Goal: Task Accomplishment & Management: Use online tool/utility

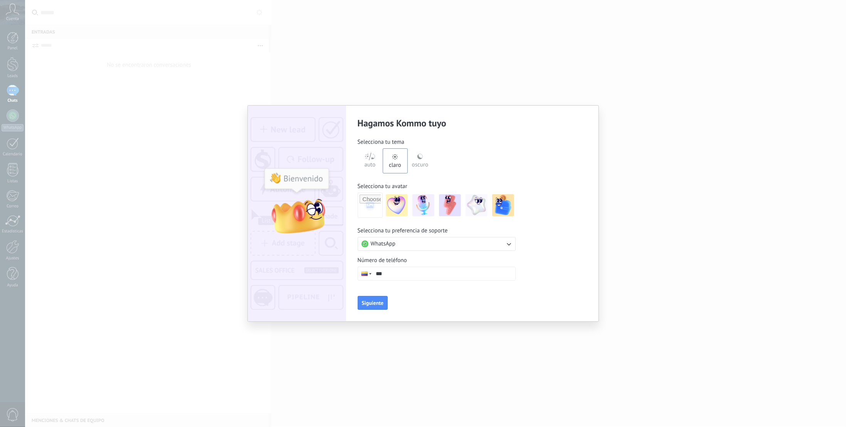
click at [420, 153] on label "oscuro" at bounding box center [420, 160] width 25 height 25
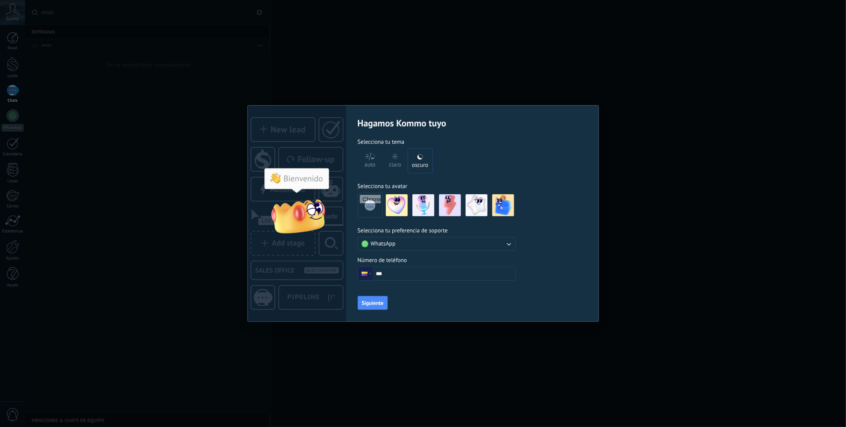
click at [414, 275] on input "***" at bounding box center [444, 273] width 143 height 13
click at [397, 276] on input "***" at bounding box center [444, 273] width 143 height 13
drag, startPoint x: 397, startPoint y: 275, endPoint x: 414, endPoint y: 276, distance: 17.8
click at [414, 276] on input "***" at bounding box center [444, 273] width 143 height 13
type input "**********"
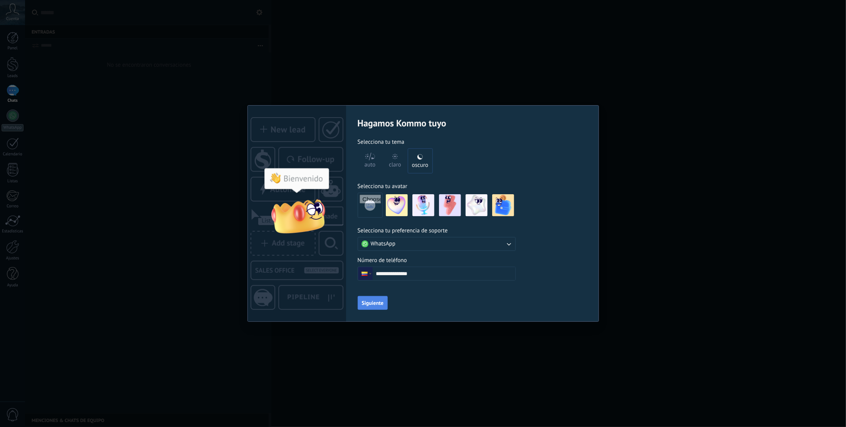
click at [382, 303] on span "Siguiente" at bounding box center [373, 302] width 22 height 5
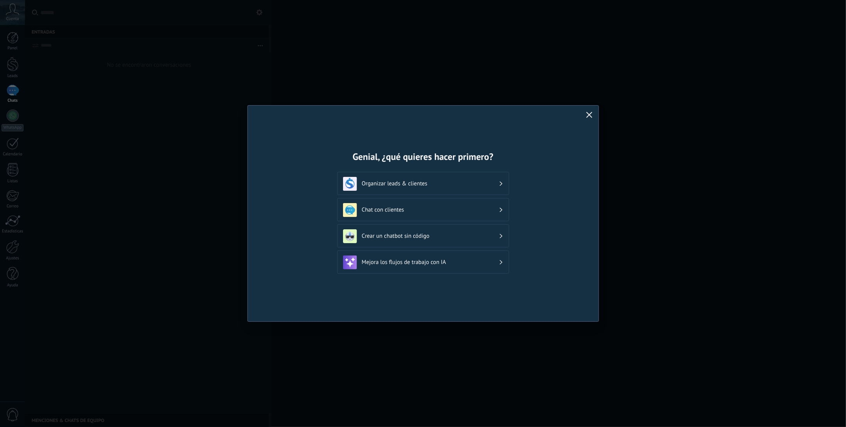
click at [434, 239] on div "Crear un chatbot sin código" at bounding box center [423, 236] width 160 height 14
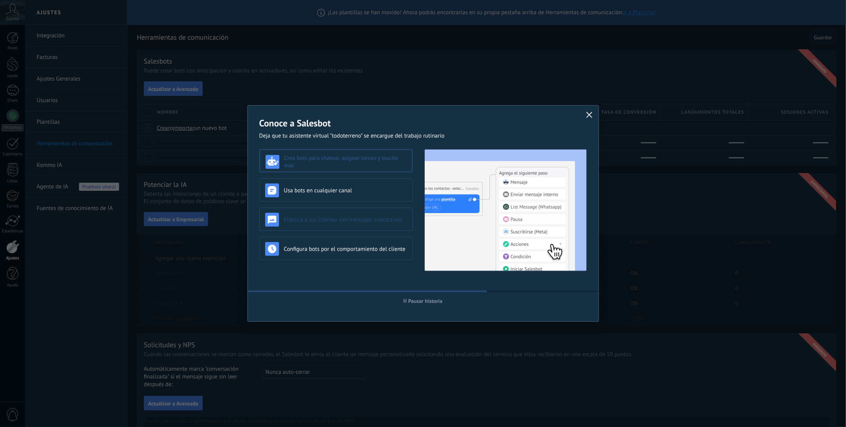
click at [357, 218] on h3 "Fideliza a tus clientes con mensajes interactivos" at bounding box center [345, 219] width 123 height 7
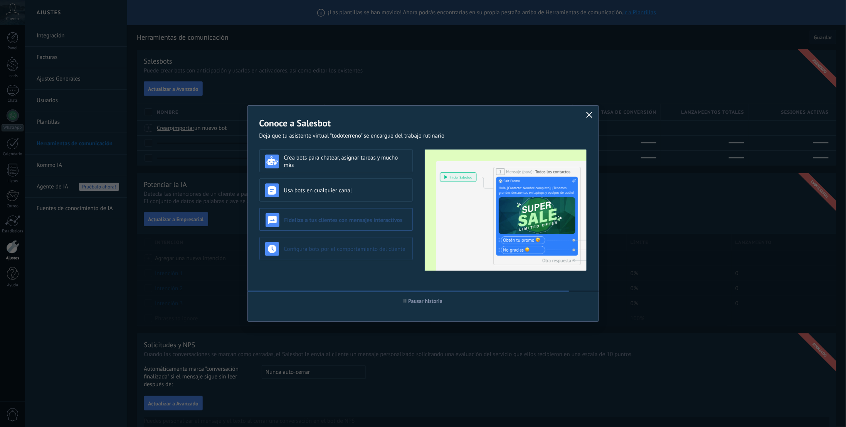
click at [369, 247] on h3 "Configura bots por el comportamiento del cliente" at bounding box center [345, 248] width 123 height 7
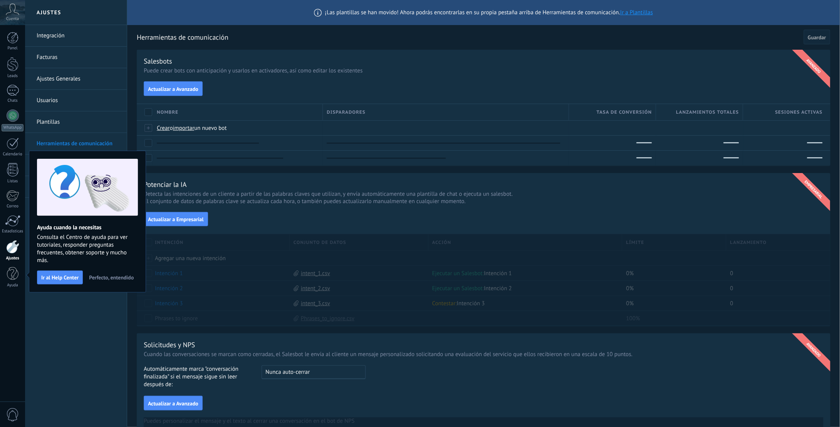
click at [121, 276] on span "Perfecto, entendido" at bounding box center [111, 277] width 45 height 5
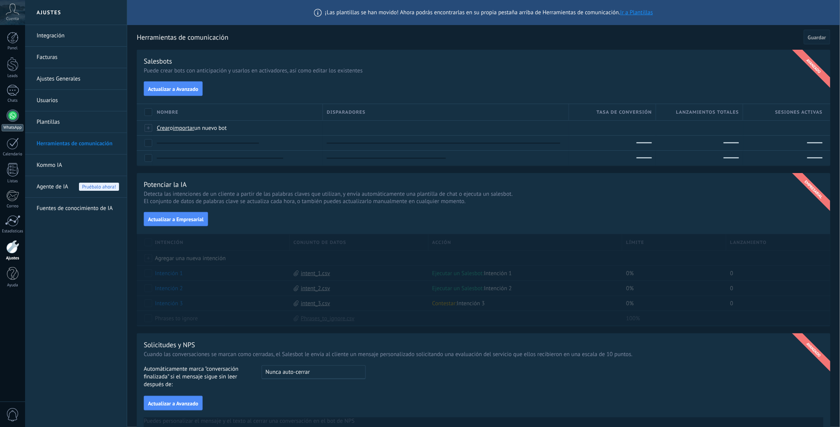
click at [9, 114] on div at bounding box center [13, 115] width 12 height 12
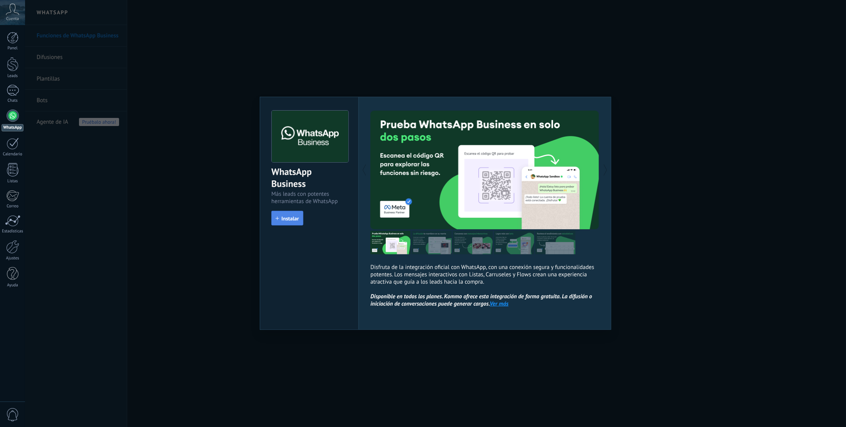
click at [289, 221] on button "Instalar" at bounding box center [287, 218] width 32 height 15
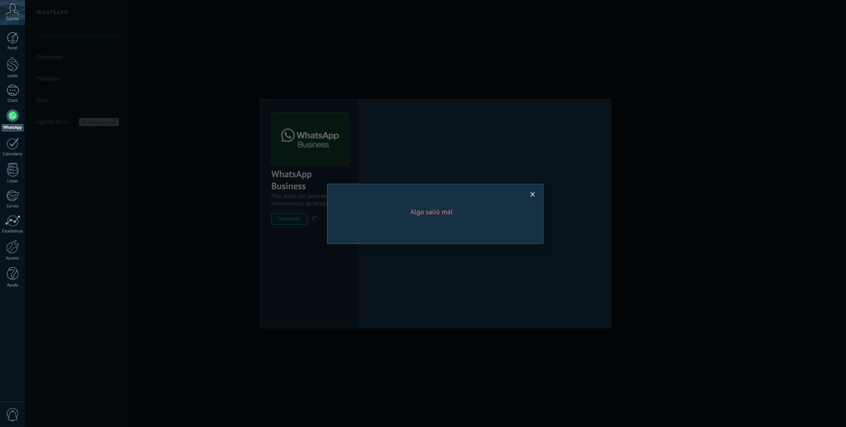
click at [533, 195] on span at bounding box center [532, 194] width 5 height 5
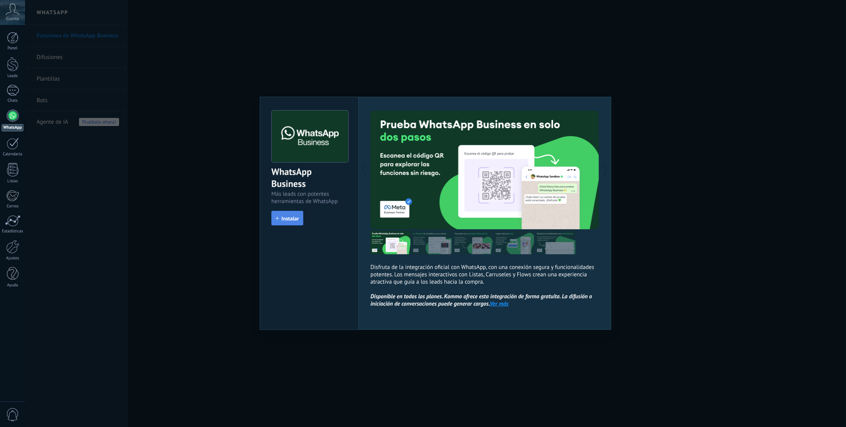
click at [287, 211] on button "Instalar" at bounding box center [287, 218] width 32 height 15
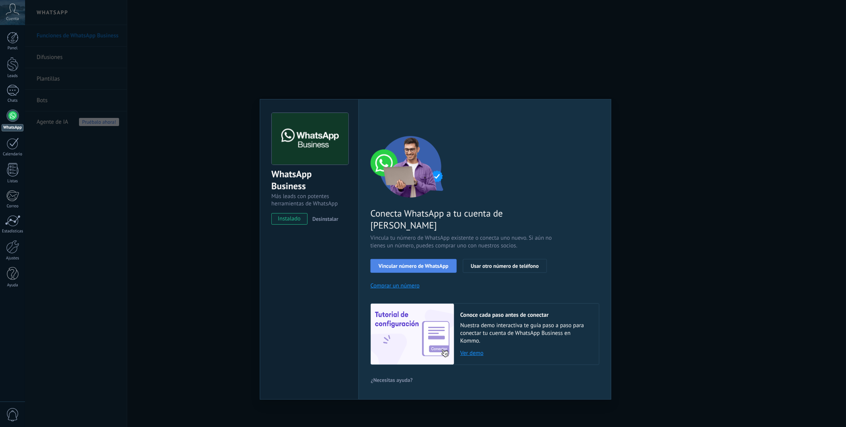
click at [426, 263] on span "Vincular número de WhatsApp" at bounding box center [413, 265] width 70 height 5
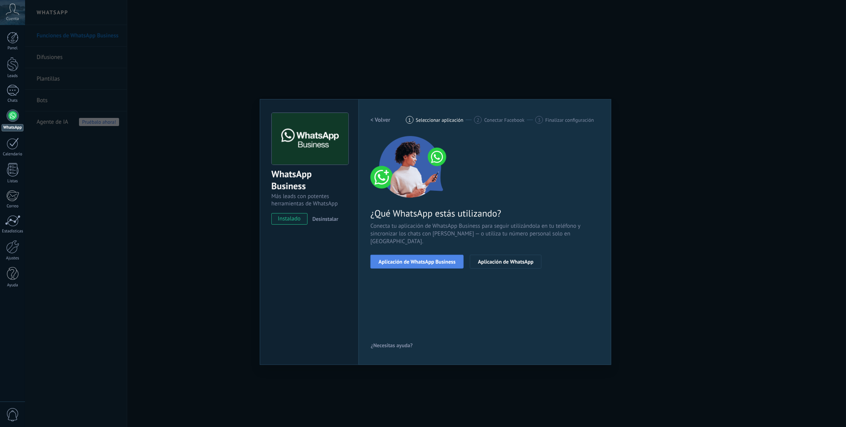
click at [417, 259] on span "Aplicación de WhatsApp Business" at bounding box center [416, 261] width 77 height 5
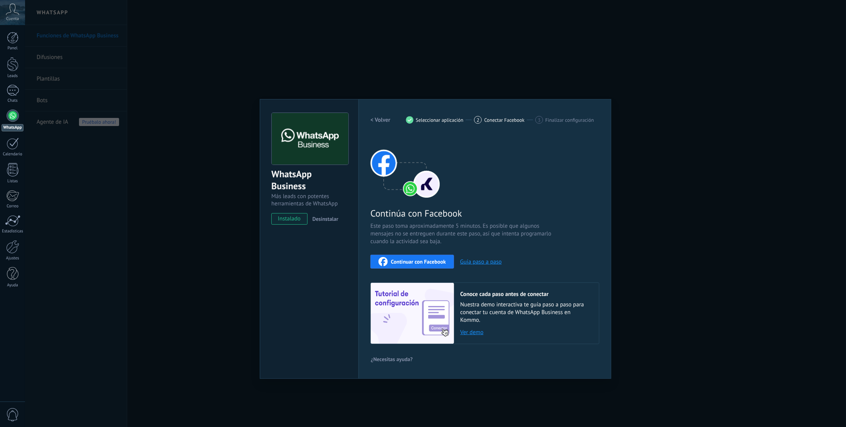
click at [624, 262] on div "WhatsApp Business Más leads con potentes herramientas de WhatsApp instalado Des…" at bounding box center [435, 213] width 821 height 427
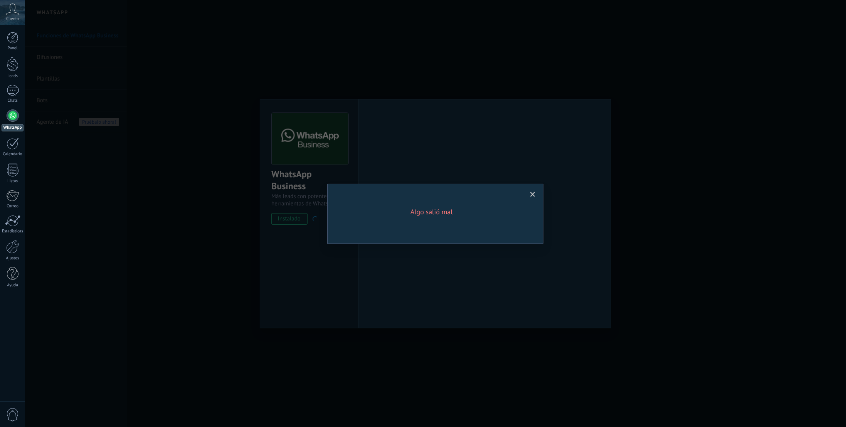
click at [529, 197] on span at bounding box center [532, 194] width 13 height 13
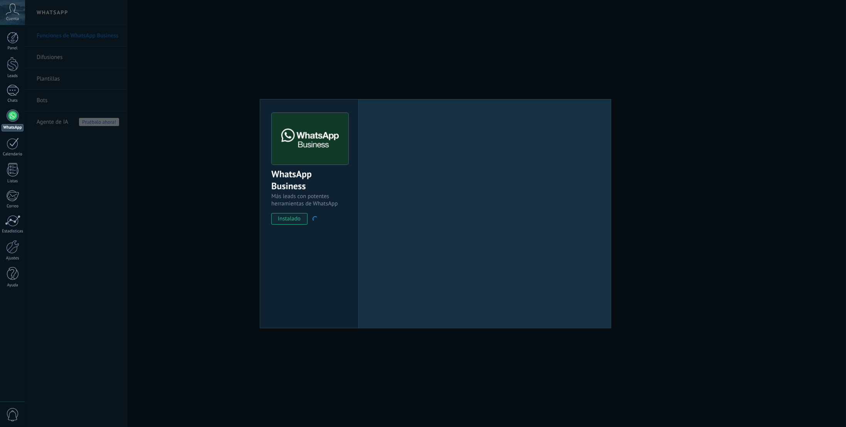
click at [669, 316] on div "WhatsApp Business Más leads con potentes herramientas de WhatsApp instalado Des…" at bounding box center [435, 213] width 821 height 427
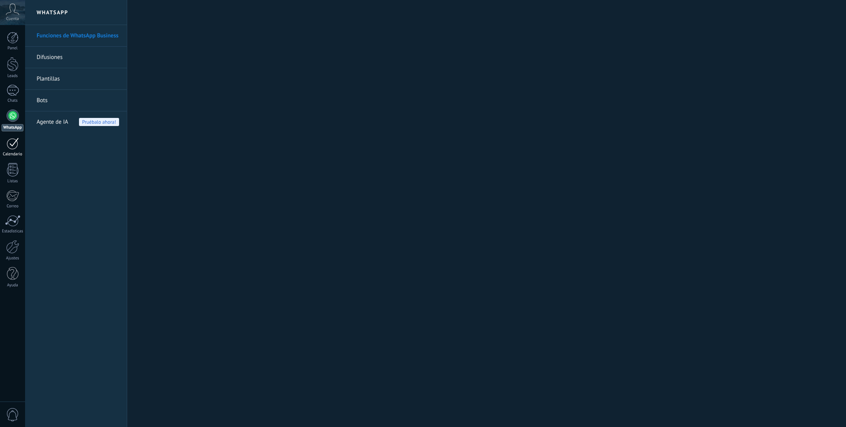
click at [16, 155] on div "Calendario" at bounding box center [13, 154] width 22 height 5
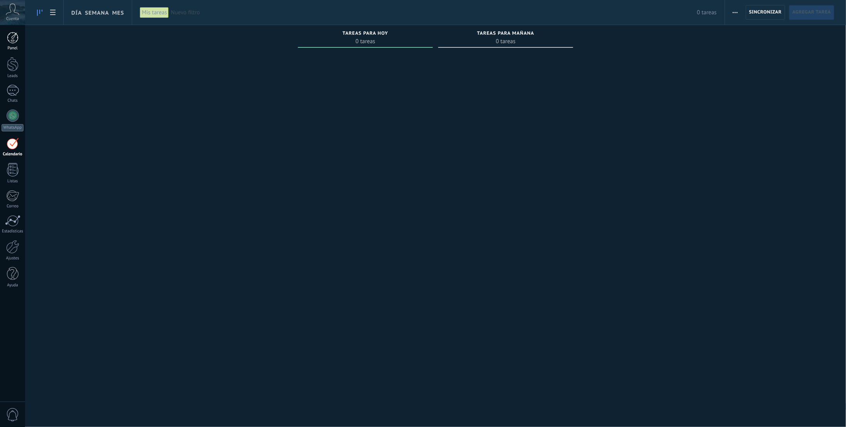
click at [18, 34] on link "Panel" at bounding box center [12, 41] width 25 height 19
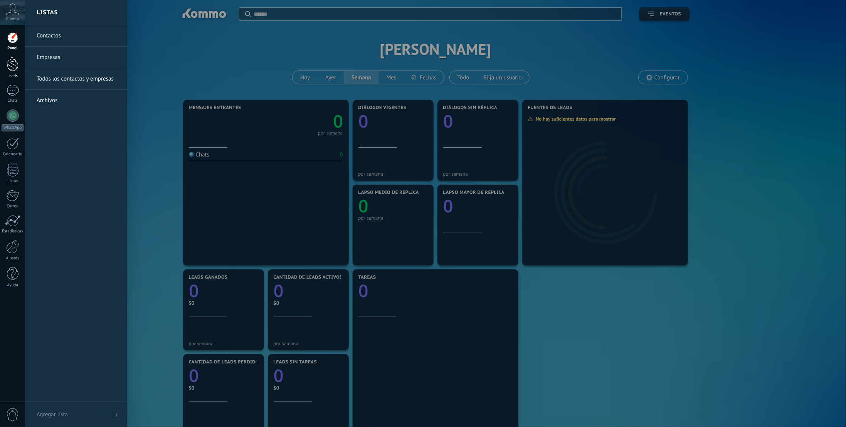
click at [15, 70] on div at bounding box center [13, 64] width 12 height 14
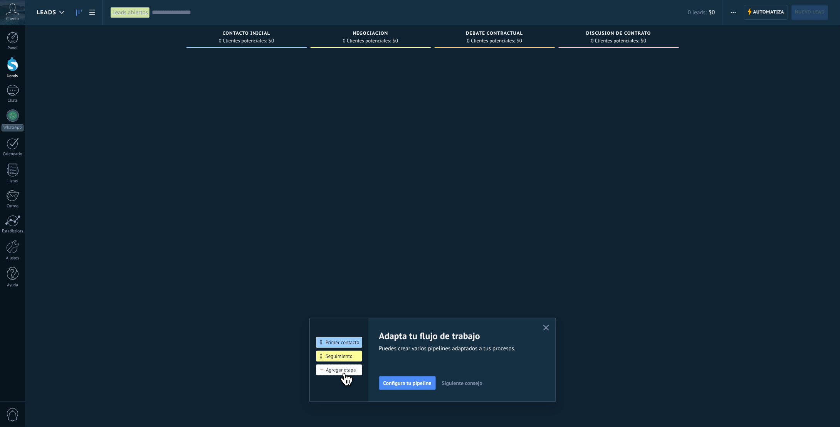
click at [548, 328] on icon "button" at bounding box center [546, 328] width 6 height 6
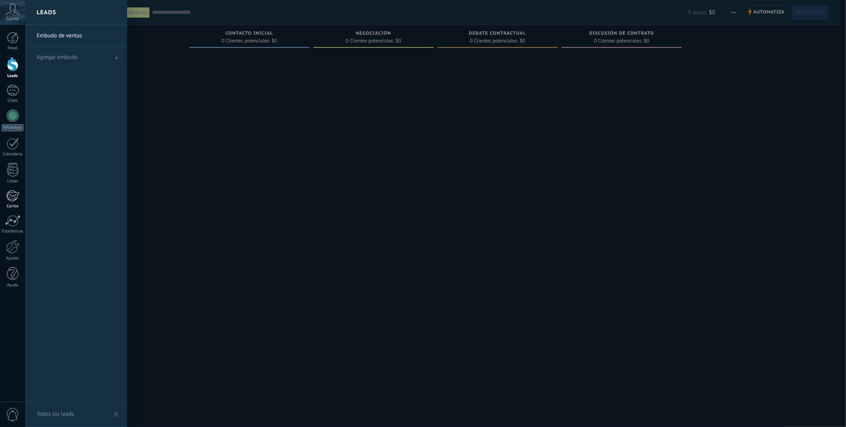
click at [9, 204] on div "Correo" at bounding box center [13, 206] width 22 height 5
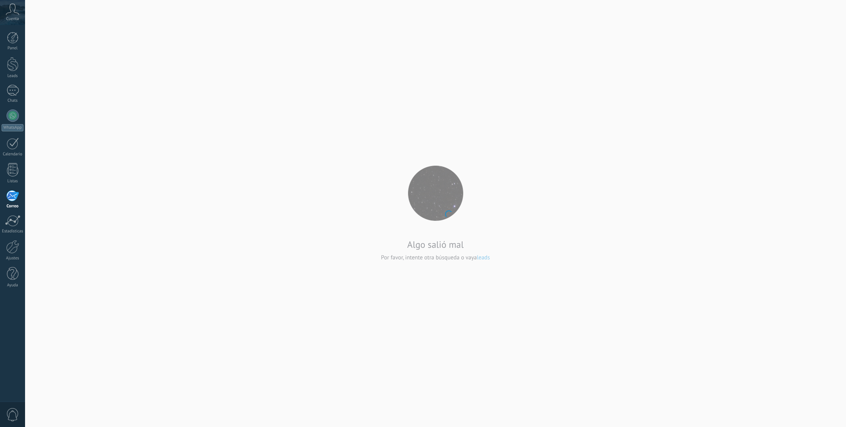
click at [483, 259] on body ".abccls-1,.abccls-2{fill-rule:evenodd}.abccls-2{fill:#fff} .abfcls-1{fill:none}…" at bounding box center [423, 213] width 846 height 427
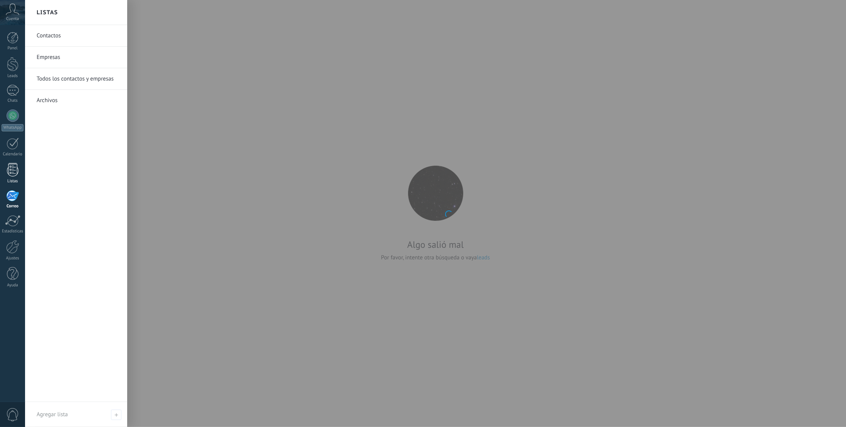
click at [14, 171] on div at bounding box center [13, 169] width 12 height 13
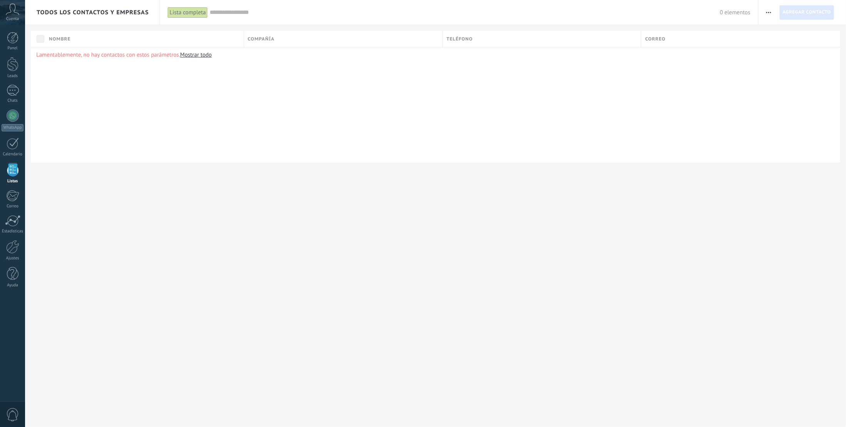
click at [14, 213] on div "Panel Leads Chats WhatsApp Clientes" at bounding box center [12, 164] width 25 height 264
click at [20, 241] on link "Ajustes" at bounding box center [12, 250] width 25 height 21
click at [20, 230] on div "Estadísticas" at bounding box center [13, 231] width 22 height 5
